Goal: Check status: Check status

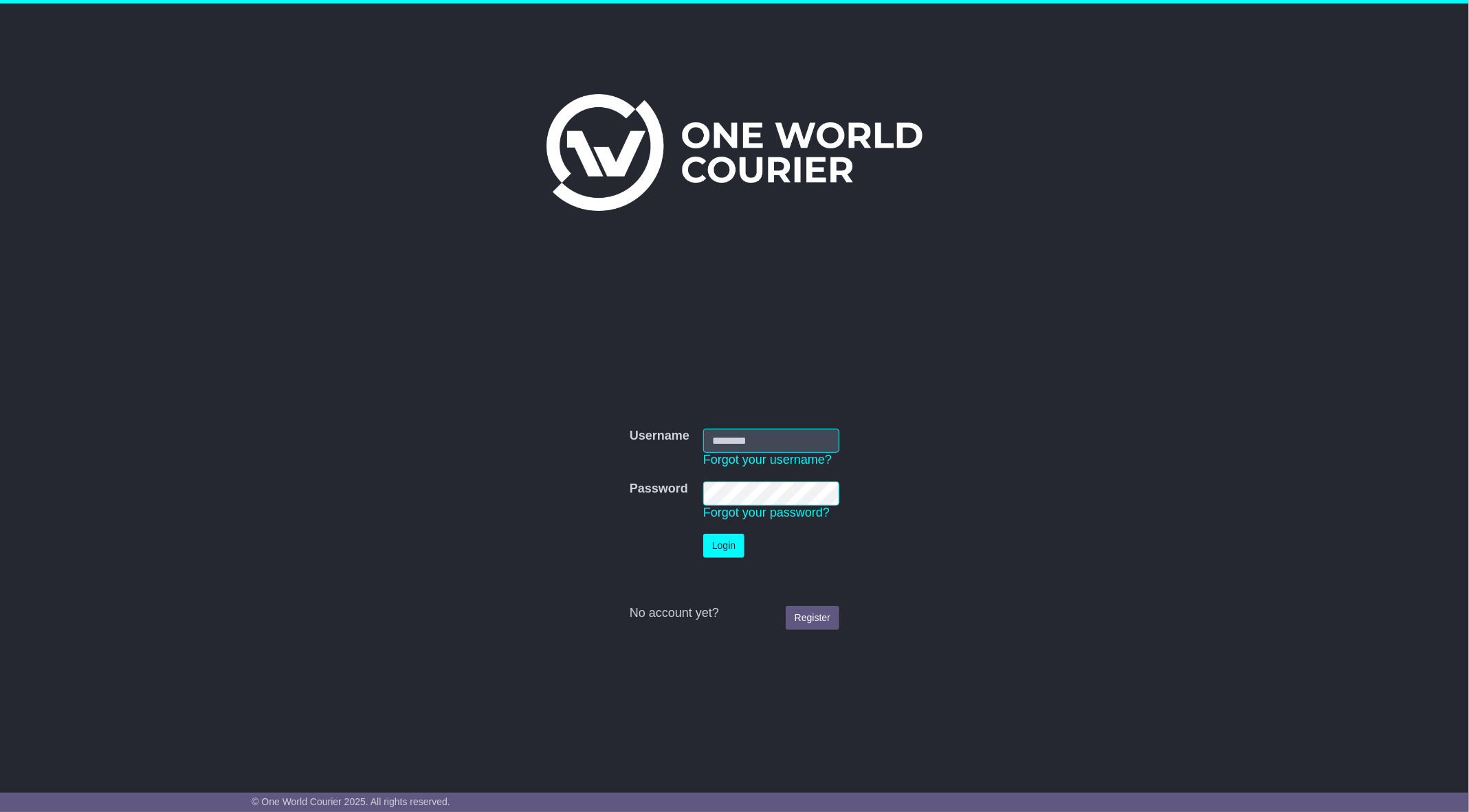
type input "**********"
click at [738, 557] on button "Login" at bounding box center [724, 545] width 41 height 24
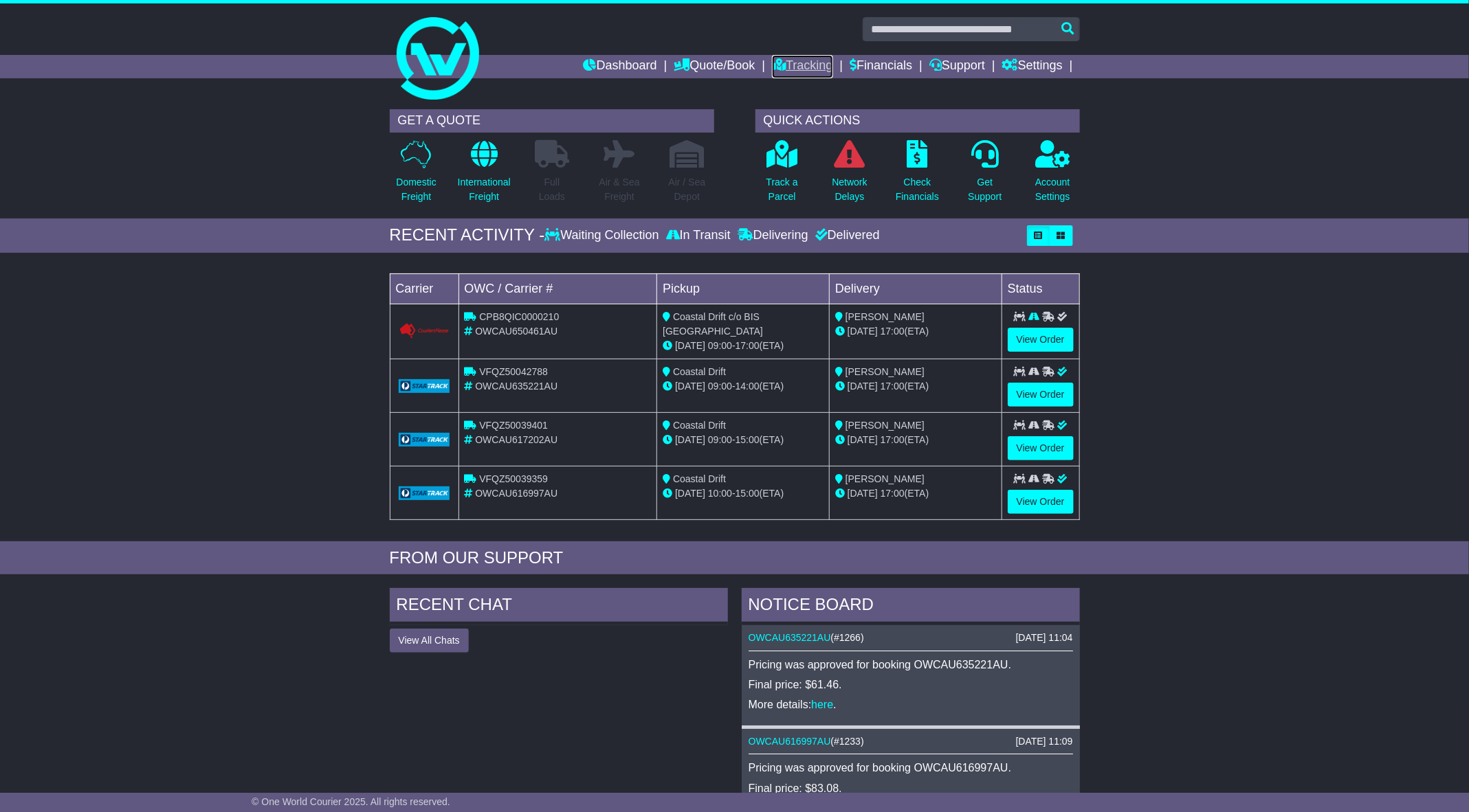
click at [797, 69] on link "Tracking" at bounding box center [802, 67] width 61 height 23
